Goal: Transaction & Acquisition: Download file/media

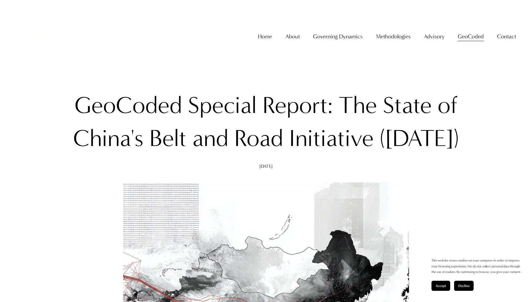
scroll to position [6094, 0]
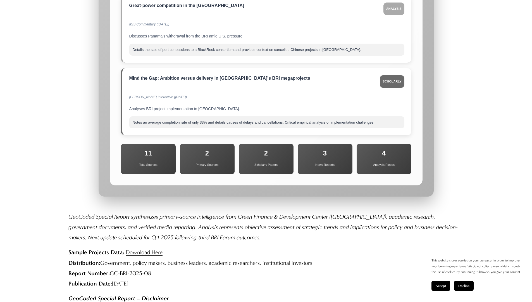
click at [144, 249] on link "Download Here" at bounding box center [144, 252] width 37 height 7
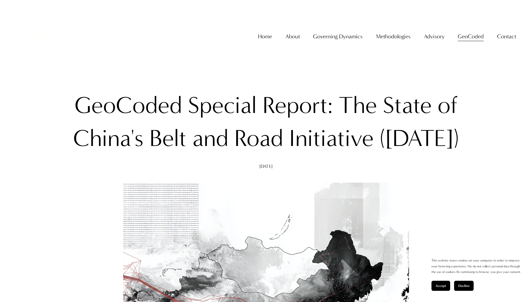
click at [441, 286] on span "Accept" at bounding box center [441, 286] width 10 height 4
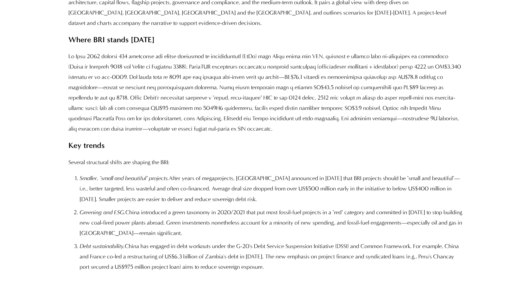
scroll to position [6092, 0]
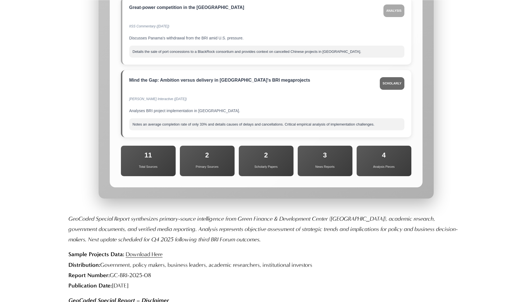
click at [144, 251] on link "Download Here" at bounding box center [144, 254] width 37 height 7
